Goal: Information Seeking & Learning: Find specific fact

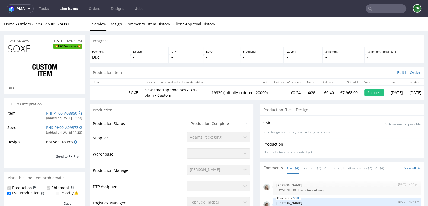
click at [380, 10] on input "text" at bounding box center [386, 8] width 41 height 9
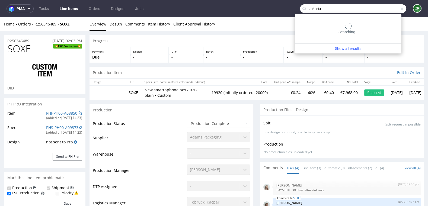
type input "zakaria"
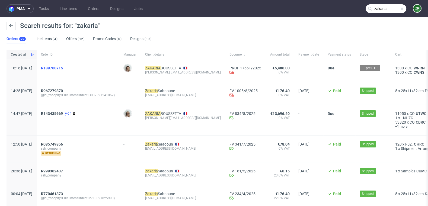
click at [63, 67] on span "R189760715" at bounding box center [52, 68] width 22 height 4
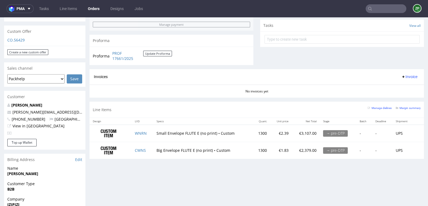
scroll to position [188, 0]
click at [48, 109] on link "z.boussetta@izipizi.com" at bounding box center [59, 111] width 94 height 5
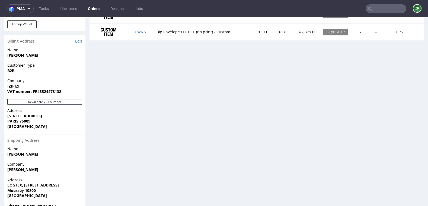
scroll to position [310, 0]
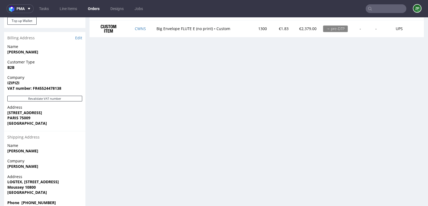
type input "zakaria"
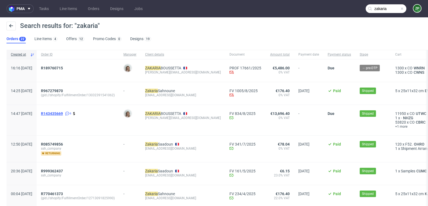
click at [63, 111] on span "R143435669" at bounding box center [52, 113] width 22 height 4
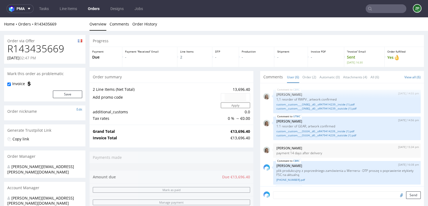
scroll to position [50, 0]
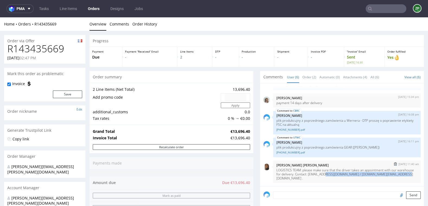
drag, startPoint x: 339, startPoint y: 172, endPoint x: 364, endPoint y: 177, distance: 24.7
click at [364, 177] on p "LOGISTICS TEAM: please make sure that the driver takes an appointment with our …" at bounding box center [346, 174] width 141 height 12
copy p "moussey@logtex.fr / comptage.moussey@logtex.fr ."
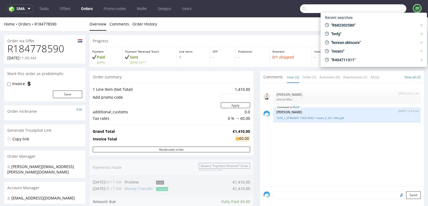
click at [383, 6] on input "text" at bounding box center [353, 8] width 106 height 9
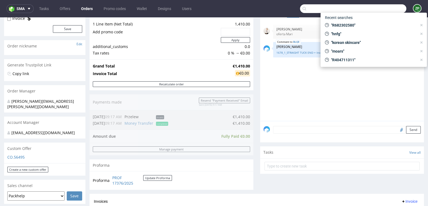
scroll to position [1, 0]
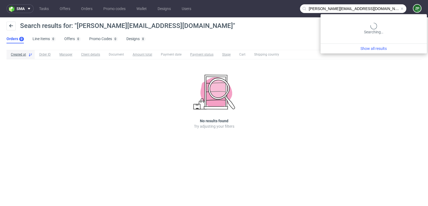
click at [392, 10] on input "joel.occhineri@true-skin.de" at bounding box center [353, 8] width 106 height 9
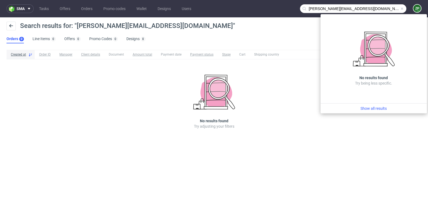
drag, startPoint x: 331, startPoint y: 8, endPoint x: 275, endPoint y: 10, distance: 55.9
click at [275, 10] on nav "sma Tasks Offers Orders Promo codes Wallet Designs Users joel.occhineri@true-sk…" at bounding box center [214, 8] width 428 height 17
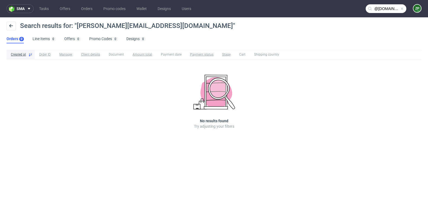
type input "@true-skin.de"
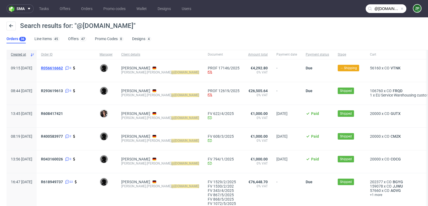
click at [63, 68] on span "R056616662" at bounding box center [52, 68] width 22 height 4
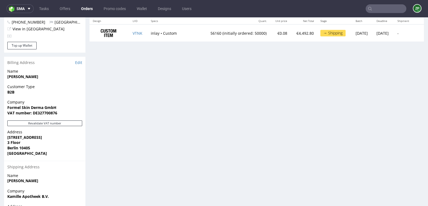
scroll to position [286, 0]
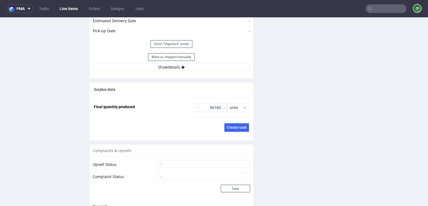
scroll to position [834, 0]
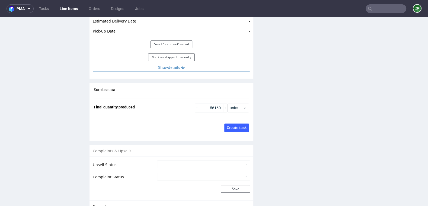
click at [169, 64] on button "Show details" at bounding box center [171, 68] width 157 height 8
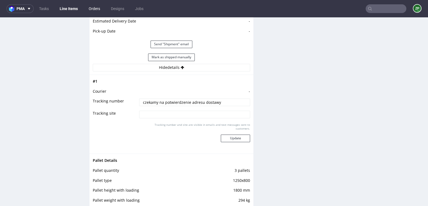
click at [97, 11] on link "Orders" at bounding box center [94, 8] width 18 height 9
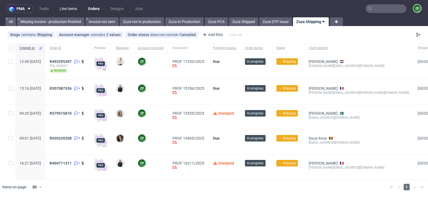
click at [68, 7] on link "Line Items" at bounding box center [68, 8] width 24 height 9
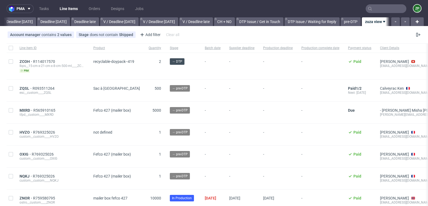
scroll to position [0, 591]
click at [95, 13] on link "Orders" at bounding box center [94, 8] width 18 height 9
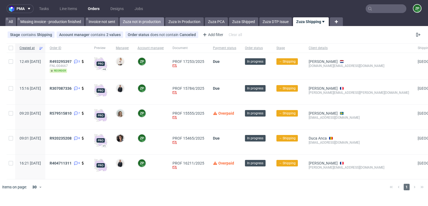
click at [139, 22] on link "Zuza not in production" at bounding box center [142, 21] width 44 height 9
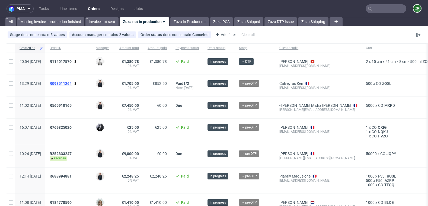
click at [72, 84] on span "R093511264" at bounding box center [61, 83] width 22 height 4
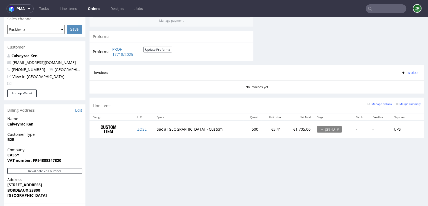
scroll to position [233, 0]
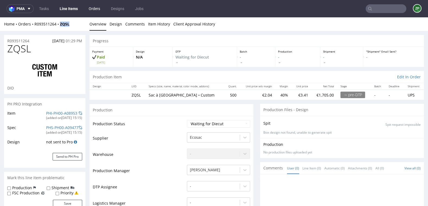
click at [94, 9] on link "Orders" at bounding box center [94, 8] width 18 height 9
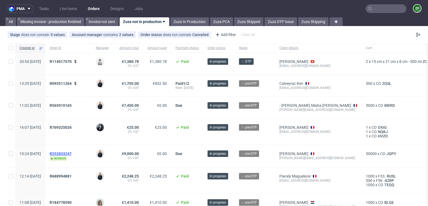
click at [72, 153] on span "R252833247" at bounding box center [61, 154] width 22 height 4
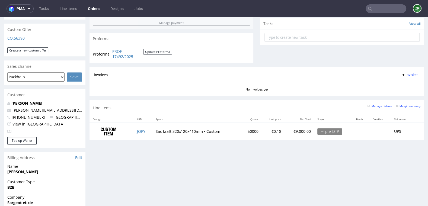
scroll to position [190, 0]
click at [95, 9] on link "Orders" at bounding box center [94, 8] width 18 height 9
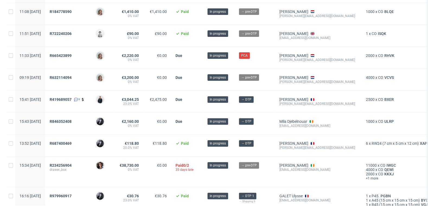
scroll to position [191, 0]
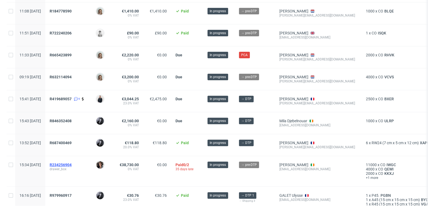
click at [72, 163] on span "R234256904" at bounding box center [61, 165] width 22 height 4
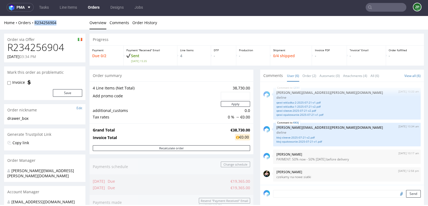
click at [93, 6] on link "Orders" at bounding box center [94, 7] width 18 height 9
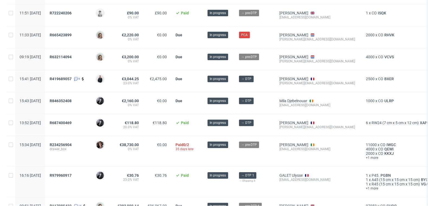
scroll to position [212, 0]
click at [72, 174] on span "R979960917" at bounding box center [61, 175] width 22 height 4
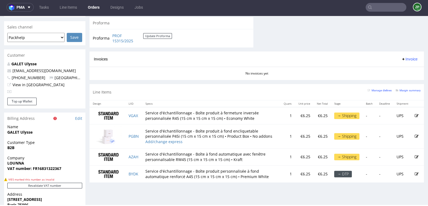
scroll to position [243, 0]
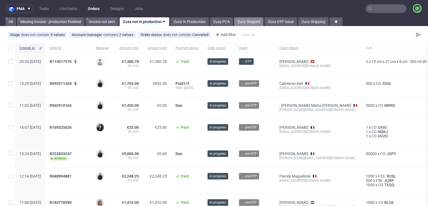
click at [259, 19] on link "Zuza Shipped" at bounding box center [248, 21] width 29 height 9
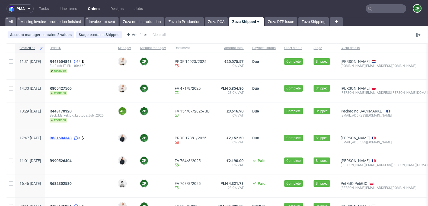
click at [72, 138] on span "R631604343" at bounding box center [61, 138] width 22 height 4
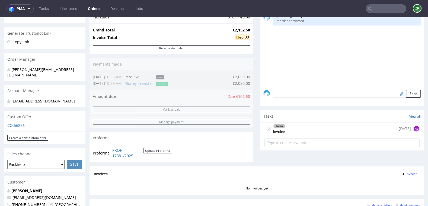
scroll to position [98, 0]
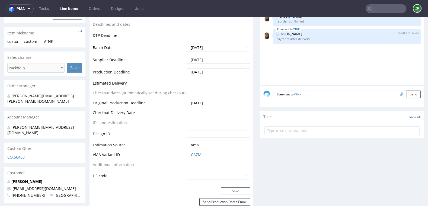
scroll to position [209, 0]
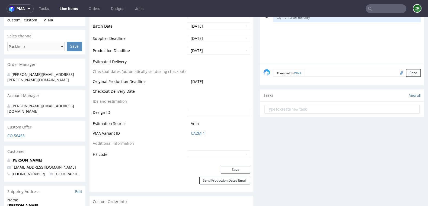
click at [309, 74] on textarea at bounding box center [363, 73] width 116 height 8
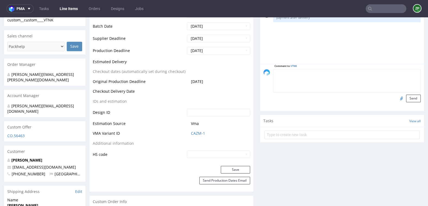
paste textarea "Fiege Brieselang [STREET_ADDRESS] czekam na numer telefonu i dodatkowe info, co…"
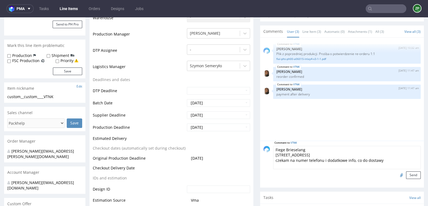
scroll to position [0, 0]
click at [274, 147] on textarea "Fiege Brieselang [STREET_ADDRESS] czekam na numer telefonu i dodatkowe info, co…" at bounding box center [347, 157] width 148 height 23
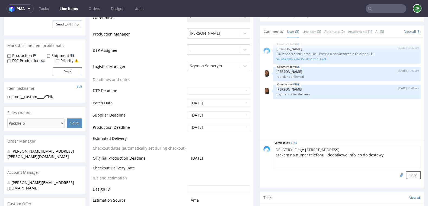
click at [274, 147] on textarea "DELIVERY: Fiege [STREET_ADDRESS] czekam na numer telefonu i dodatkowe info, co …" at bounding box center [347, 157] width 148 height 23
click at [313, 147] on textarea "LOGISTICS/DELIVERY: Fiege [STREET_ADDRESS] czekam na numer telefonu i dodatkowe…" at bounding box center [347, 157] width 148 height 23
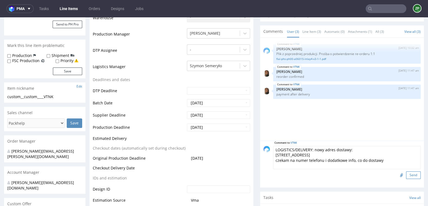
type textarea "LOGISTICS/DELIVERY: nowy adres dostawy: [STREET_ADDRESS] czekam na numer telefo…"
click at [408, 172] on button "Send" at bounding box center [413, 175] width 15 height 8
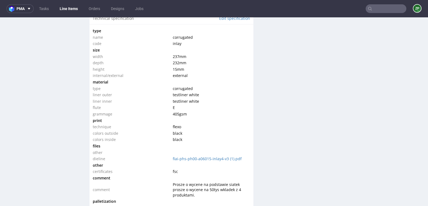
scroll to position [901, 0]
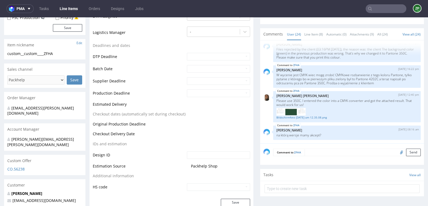
scroll to position [166, 0]
click at [326, 152] on textarea at bounding box center [363, 153] width 116 height 8
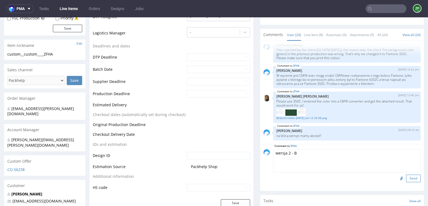
type textarea "wersja 2 - B"
click at [410, 178] on button "Send" at bounding box center [413, 179] width 15 height 8
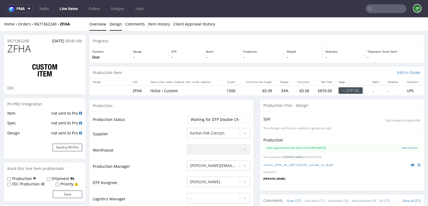
scroll to position [486, 0]
click at [88, 7] on link "Orders" at bounding box center [94, 8] width 18 height 9
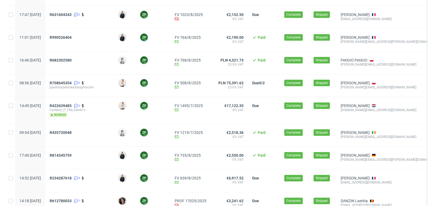
scroll to position [204, 0]
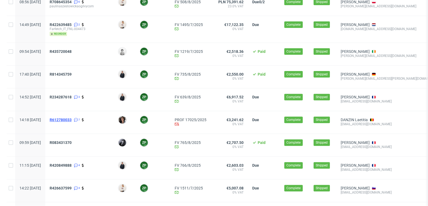
click at [71, 119] on span "R612780033" at bounding box center [61, 120] width 22 height 4
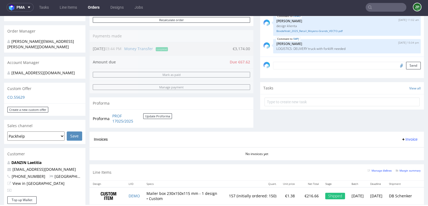
scroll to position [124, 0]
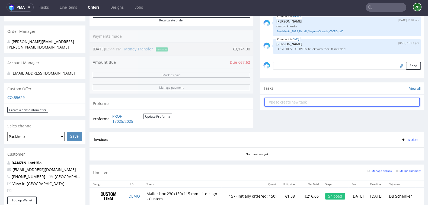
click at [271, 99] on input "text" at bounding box center [341, 102] width 155 height 9
type input "invoice"
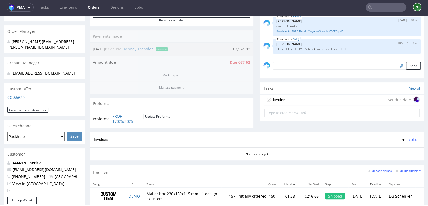
click at [282, 100] on div "invoice" at bounding box center [279, 100] width 12 height 7
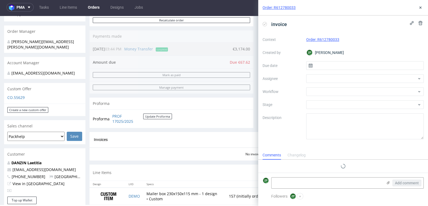
scroll to position [4, 0]
click at [322, 66] on input "text" at bounding box center [365, 65] width 118 height 9
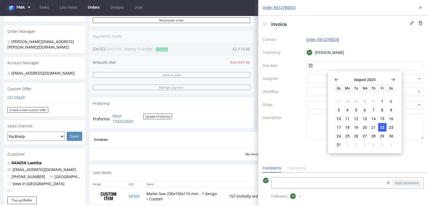
click at [382, 129] on span "22" at bounding box center [382, 127] width 4 height 5
type input "22/08/2025"
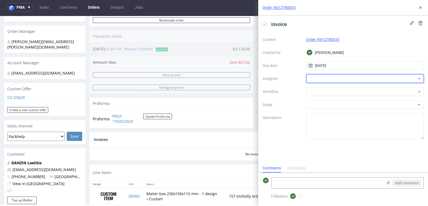
click at [320, 78] on div at bounding box center [365, 78] width 118 height 9
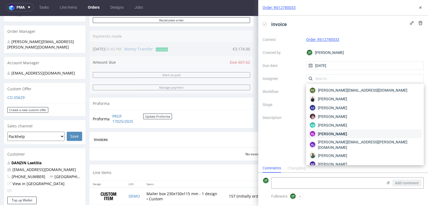
click at [332, 134] on span "Aleksandra Łętowska" at bounding box center [332, 133] width 29 height 5
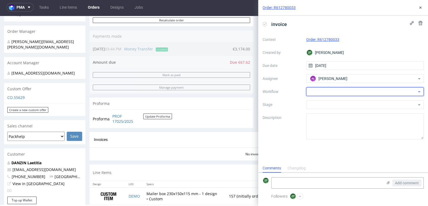
click at [313, 92] on div at bounding box center [365, 91] width 118 height 9
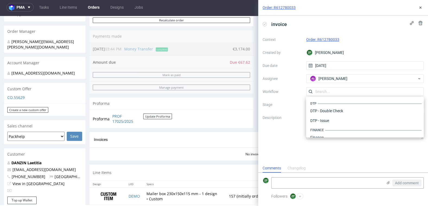
scroll to position [333, 0]
type input "p"
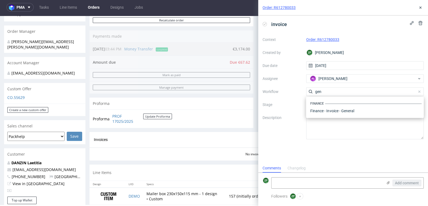
scroll to position [0, 0]
type input "general"
click at [337, 108] on div "Finance - Invoice - General" at bounding box center [364, 111] width 113 height 10
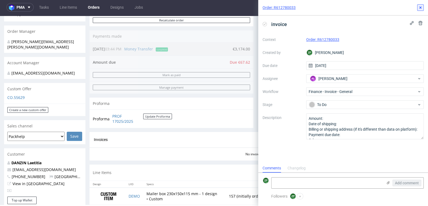
click at [420, 10] on button at bounding box center [420, 7] width 7 height 7
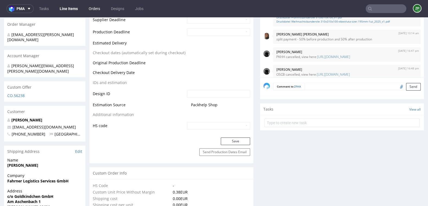
scroll to position [426, 0]
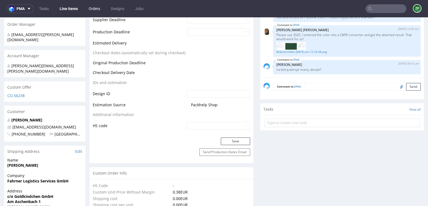
click at [90, 10] on link "Orders" at bounding box center [94, 8] width 18 height 9
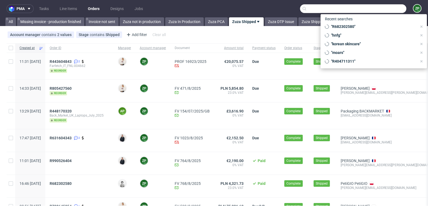
click at [388, 12] on input "text" at bounding box center [353, 8] width 106 height 9
paste input "[PERSON_NAME] Skincare"
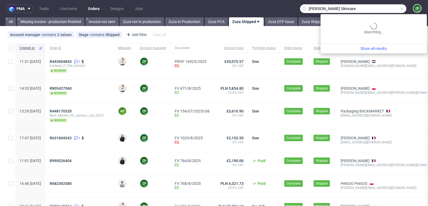
type input "[PERSON_NAME] Skincare"
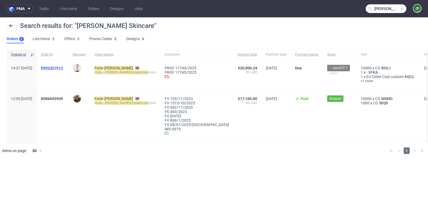
click at [63, 67] on span "R993307913" at bounding box center [52, 68] width 22 height 4
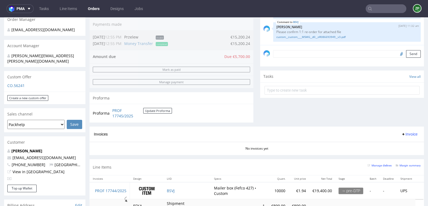
scroll to position [137, 0]
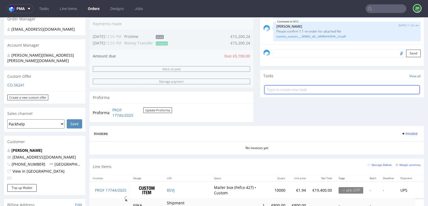
click at [275, 89] on input "text" at bounding box center [341, 89] width 155 height 9
type input "pro forma update"
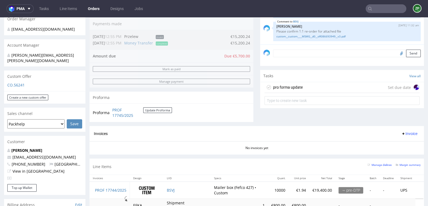
click at [276, 87] on div "pro forma update" at bounding box center [288, 87] width 30 height 7
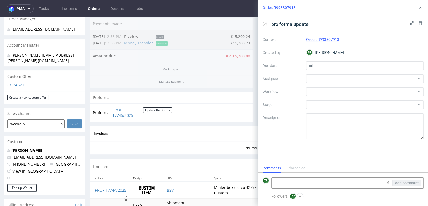
scroll to position [4, 0]
click at [329, 77] on div at bounding box center [365, 78] width 118 height 9
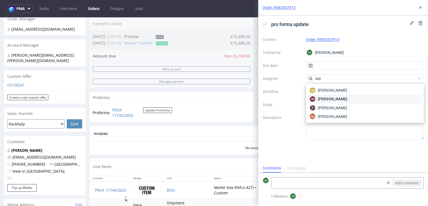
type input "nat"
click at [331, 101] on span "Natalia Kaczorowska" at bounding box center [332, 98] width 29 height 5
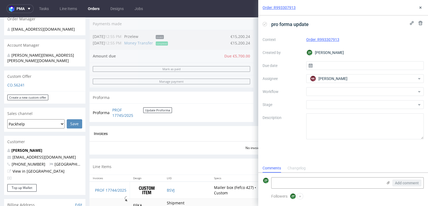
click at [315, 86] on div "Context Order: R993307913 Created by ZP Zuzanna Pawlicka-Sabak Due date Assigne…" at bounding box center [342, 87] width 161 height 104
click at [315, 89] on div at bounding box center [365, 91] width 118 height 9
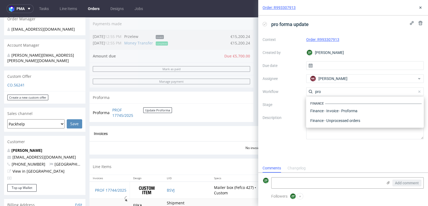
scroll to position [0, 0]
type input "pro"
click at [324, 112] on div "Finance - Invoice - Proforma" at bounding box center [364, 111] width 113 height 10
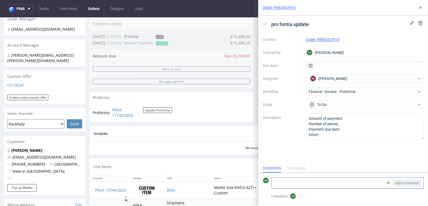
click at [303, 182] on textarea at bounding box center [326, 183] width 111 height 11
click at [287, 183] on textarea "update with already paid amount" at bounding box center [326, 183] width 111 height 11
click at [332, 182] on textarea "update with already paid amount" at bounding box center [326, 183] width 111 height 11
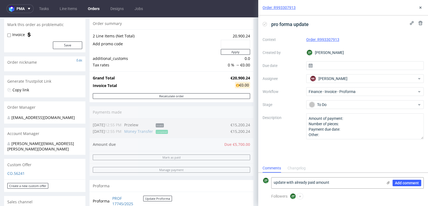
scroll to position [48, 0]
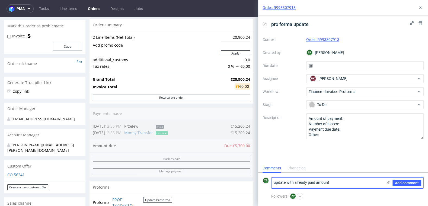
click at [315, 182] on textarea "update with already paid amount" at bounding box center [326, 183] width 111 height 11
paste textarea "o reflect the balance already paid (EUR 15,200.24)"
drag, startPoint x: 275, startPoint y: 182, endPoint x: 269, endPoint y: 182, distance: 6.5
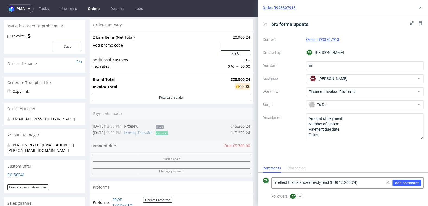
click at [269, 182] on div "ZP o reflect the balance already paid (EUR 15,200.24) Add comment" at bounding box center [342, 182] width 161 height 11
type textarea "pls update to reflect the balance already paid (EUR 15,200.24)"
click at [331, 66] on input "text" at bounding box center [365, 65] width 118 height 9
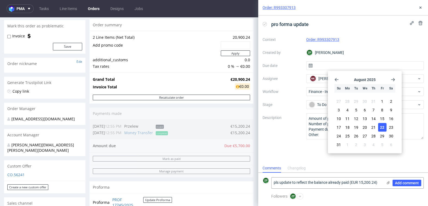
click at [379, 127] on button "22" at bounding box center [382, 127] width 8 height 9
type input "22/08/2025"
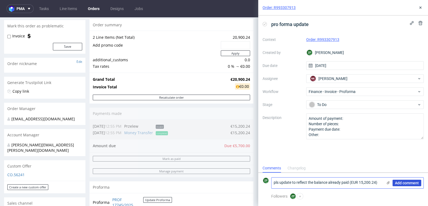
click at [401, 183] on span "Add comment" at bounding box center [407, 183] width 24 height 4
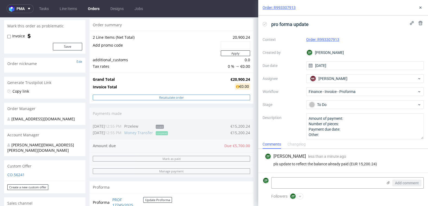
scroll to position [0, 0]
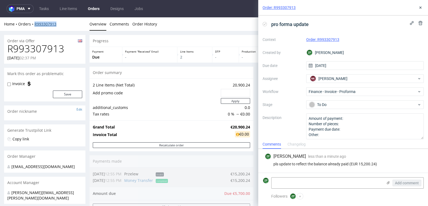
copy link "R993307913"
click at [420, 7] on icon at bounding box center [420, 7] width 4 height 4
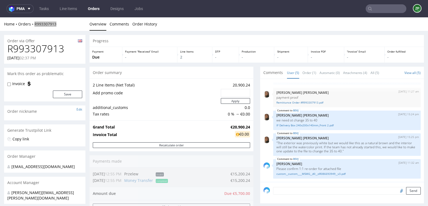
click at [97, 9] on link "Orders" at bounding box center [94, 8] width 18 height 9
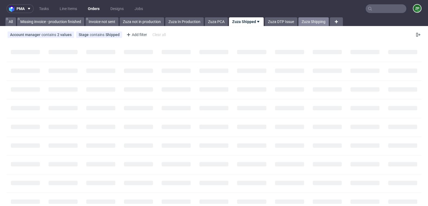
click at [314, 23] on link "Zuza Shipping" at bounding box center [313, 21] width 30 height 9
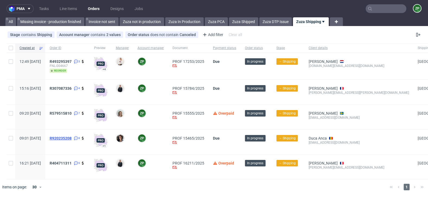
click at [72, 139] on span "R920235208" at bounding box center [61, 138] width 22 height 4
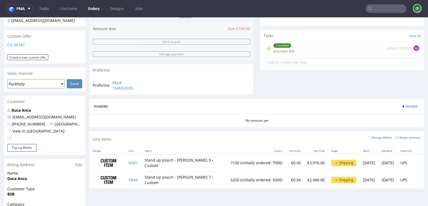
scroll to position [178, 0]
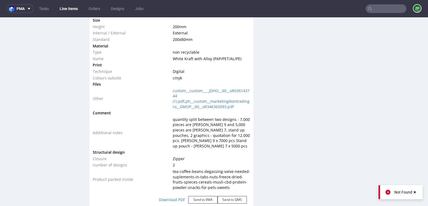
scroll to position [732, 0]
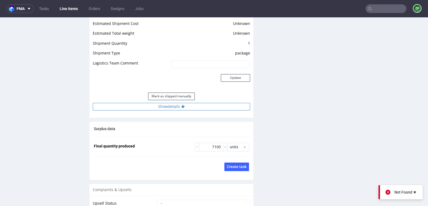
click at [161, 103] on button "Show details" at bounding box center [171, 107] width 157 height 8
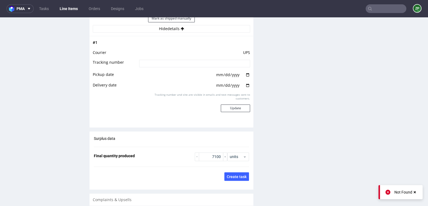
scroll to position [912, 0]
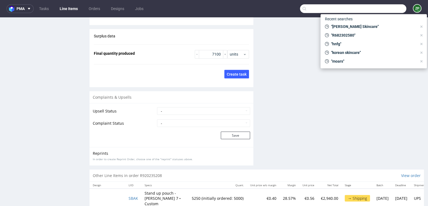
click at [387, 7] on input "text" at bounding box center [353, 8] width 106 height 9
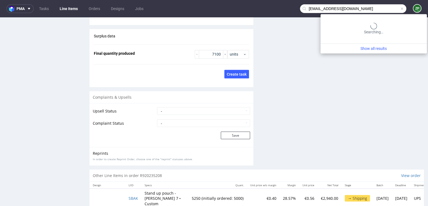
type input "[EMAIL_ADDRESS][DOMAIN_NAME]"
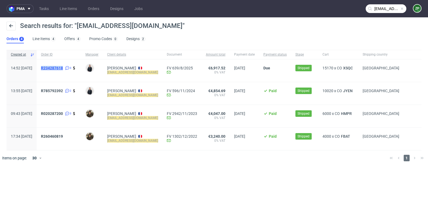
click at [63, 67] on span "R234287618" at bounding box center [52, 68] width 22 height 4
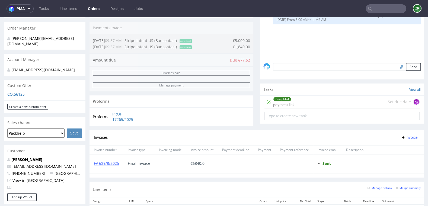
scroll to position [133, 0]
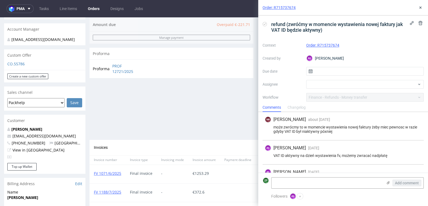
scroll to position [15, 0]
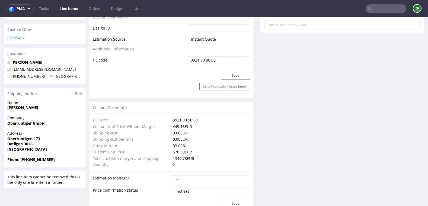
scroll to position [299, 0]
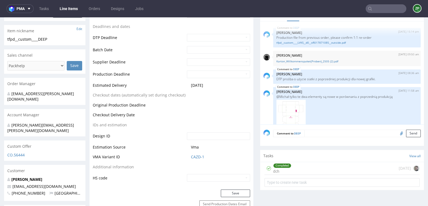
scroll to position [14, 0]
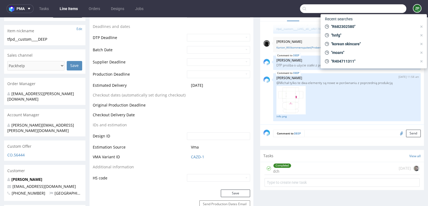
click at [388, 10] on input "text" at bounding box center [353, 8] width 106 height 9
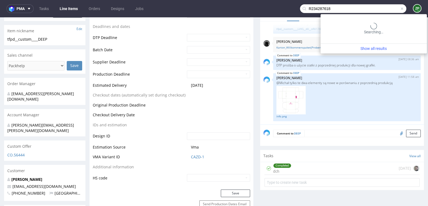
type input "R234287618"
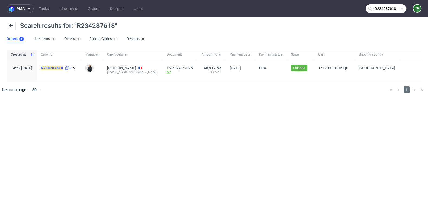
click at [63, 66] on mark "R234287618" at bounding box center [52, 68] width 22 height 4
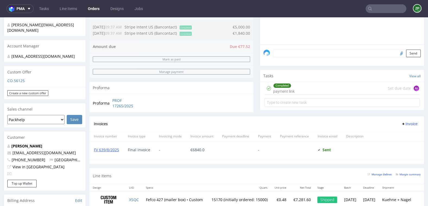
scroll to position [169, 0]
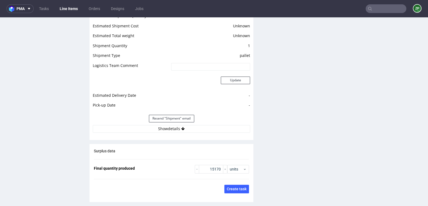
scroll to position [725, 0]
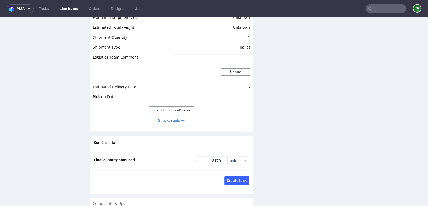
click at [169, 117] on button "Show details" at bounding box center [171, 121] width 157 height 8
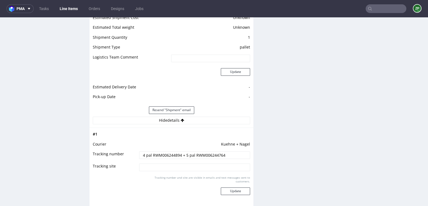
click at [167, 155] on input "4 pal RWM006244894 + 5 pal RWM006244764" at bounding box center [194, 155] width 111 height 8
